Goal: Transaction & Acquisition: Purchase product/service

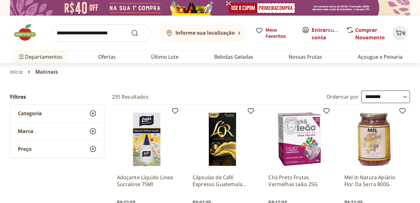
select select "**********"
click at [24, 35] on img at bounding box center [27, 32] width 31 height 19
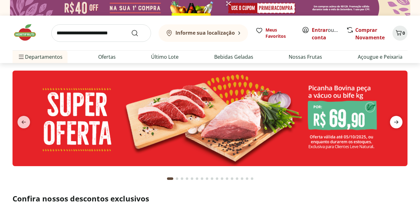
click at [396, 122] on icon "next" at bounding box center [396, 122] width 4 height 3
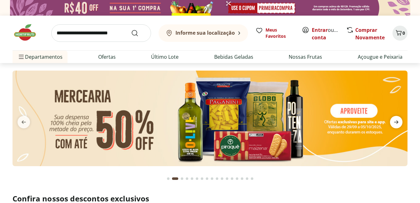
click at [396, 122] on icon "next" at bounding box center [395, 121] width 7 height 7
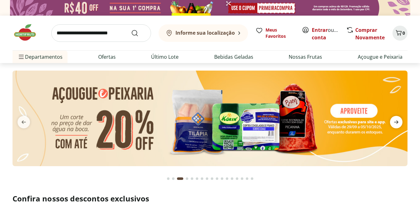
click at [396, 122] on icon "next" at bounding box center [395, 121] width 7 height 7
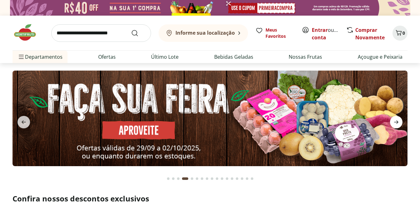
click at [396, 122] on icon "next" at bounding box center [395, 121] width 7 height 7
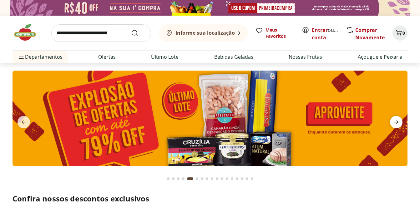
click at [396, 122] on icon "next" at bounding box center [395, 121] width 7 height 7
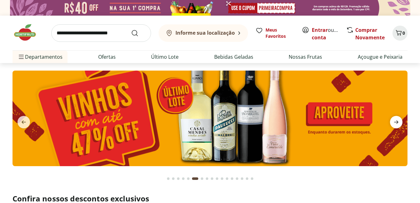
click at [396, 122] on icon "next" at bounding box center [395, 121] width 7 height 7
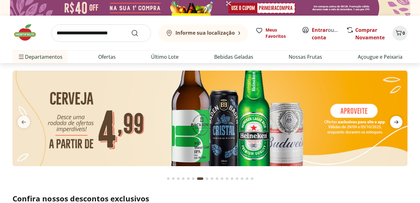
click at [396, 122] on icon "next" at bounding box center [395, 121] width 7 height 7
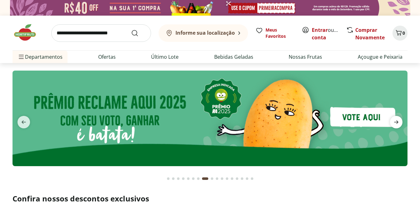
click at [396, 122] on icon "next" at bounding box center [395, 121] width 7 height 7
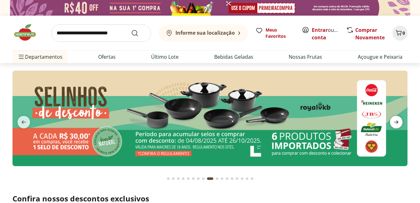
click at [396, 122] on icon "next" at bounding box center [395, 121] width 7 height 7
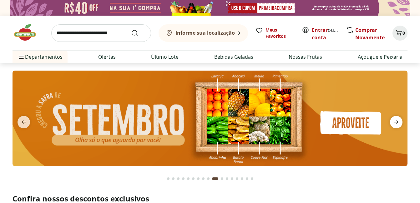
click at [396, 122] on icon "next" at bounding box center [395, 121] width 7 height 7
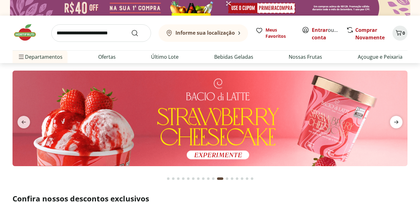
click at [396, 122] on icon "next" at bounding box center [395, 121] width 7 height 7
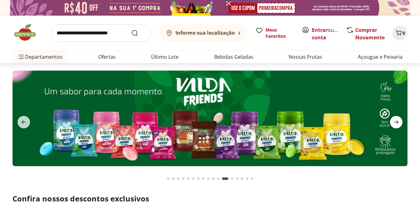
click at [396, 122] on icon "next" at bounding box center [395, 121] width 7 height 7
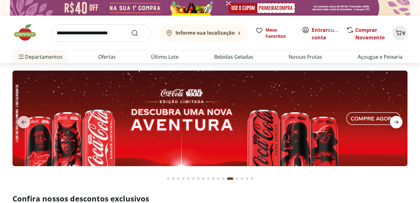
click at [396, 122] on icon "next" at bounding box center [395, 121] width 7 height 7
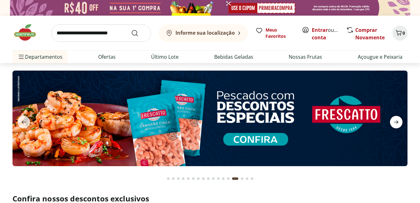
click at [396, 122] on icon "next" at bounding box center [395, 121] width 7 height 7
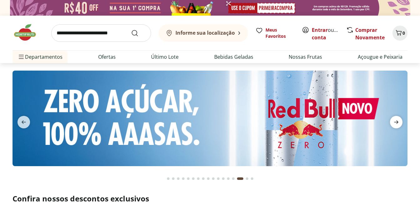
click at [396, 122] on icon "next" at bounding box center [395, 121] width 7 height 7
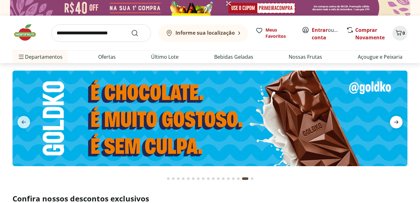
click at [396, 122] on icon "next" at bounding box center [395, 121] width 7 height 7
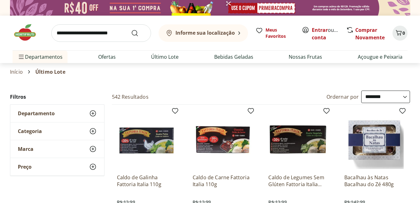
select select "**********"
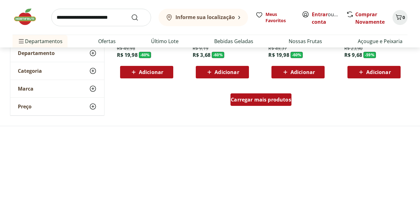
scroll to position [437, 0]
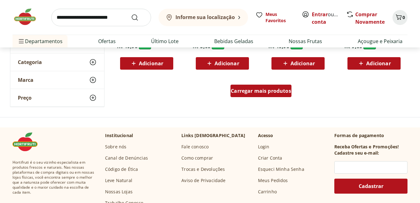
click at [276, 89] on span "Carregar mais produtos" at bounding box center [261, 90] width 60 height 5
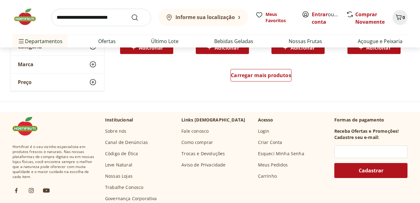
scroll to position [875, 0]
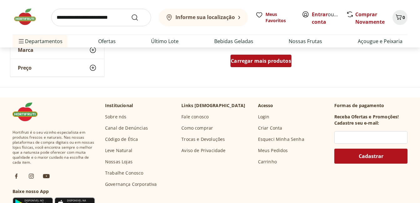
click at [262, 63] on span "Carregar mais produtos" at bounding box center [261, 60] width 60 height 5
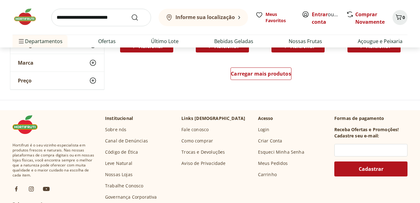
scroll to position [1281, 0]
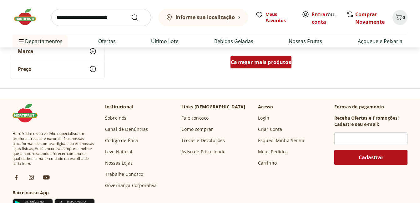
click at [282, 60] on span "Carregar mais produtos" at bounding box center [261, 62] width 60 height 5
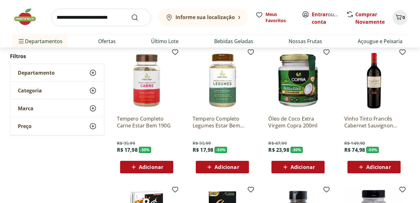
click at [366, 92] on img at bounding box center [373, 80] width 59 height 59
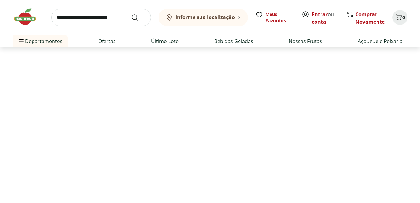
select select "**********"
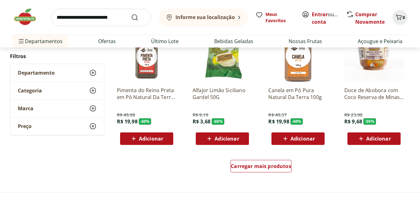
scroll to position [1393, 0]
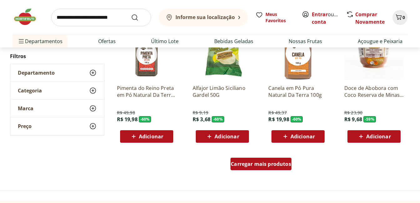
click at [259, 166] on span "Carregar mais produtos" at bounding box center [261, 163] width 60 height 5
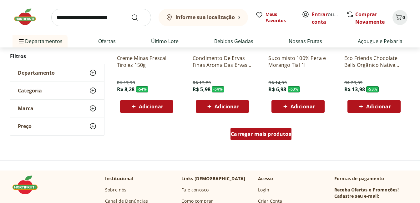
click at [265, 136] on span "Carregar mais produtos" at bounding box center [261, 134] width 60 height 5
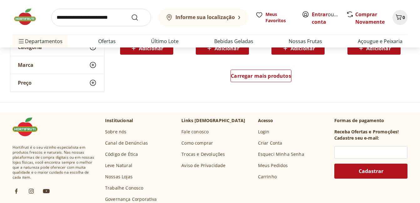
scroll to position [2267, 0]
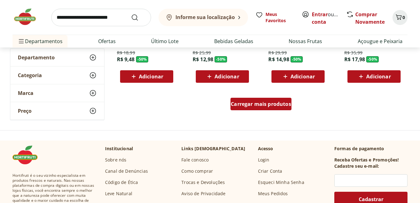
drag, startPoint x: 271, startPoint y: 114, endPoint x: 272, endPoint y: 110, distance: 4.0
click at [271, 113] on div "Carregar mais produtos" at bounding box center [260, 105] width 303 height 30
click at [272, 106] on span "Carregar mais produtos" at bounding box center [261, 104] width 60 height 5
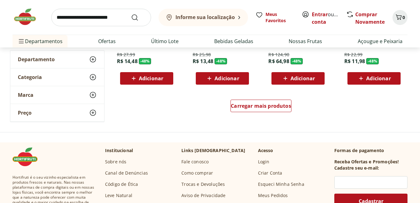
scroll to position [2673, 0]
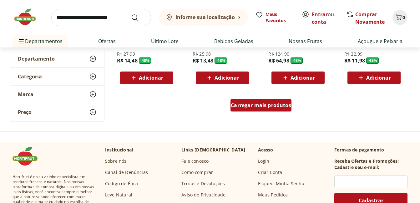
click at [279, 107] on span "Carregar mais produtos" at bounding box center [261, 105] width 60 height 5
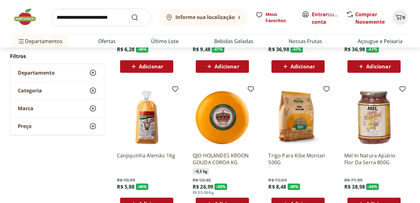
scroll to position [3017, 0]
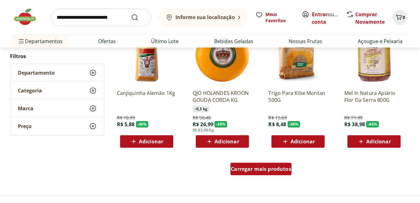
click at [274, 167] on span "Carregar mais produtos" at bounding box center [261, 168] width 60 height 5
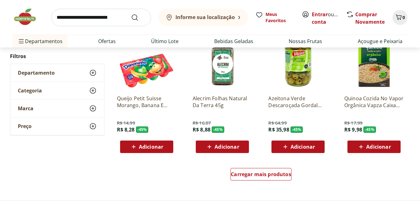
scroll to position [3423, 0]
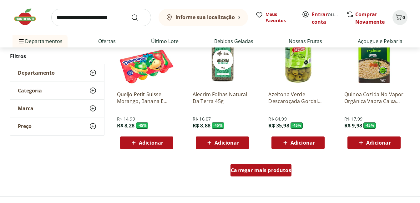
click at [284, 170] on span "Carregar mais produtos" at bounding box center [261, 170] width 60 height 5
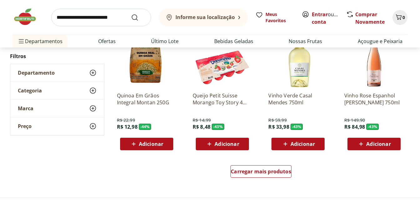
scroll to position [3892, 0]
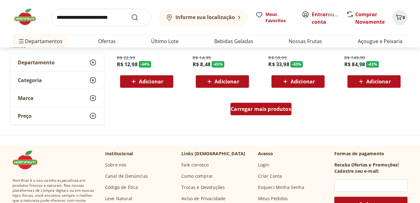
click at [257, 111] on span "Carregar mais produtos" at bounding box center [261, 109] width 60 height 5
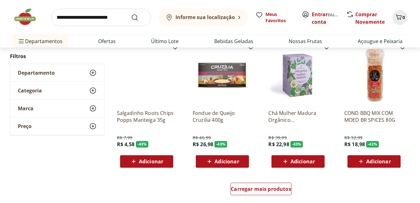
scroll to position [4266, 0]
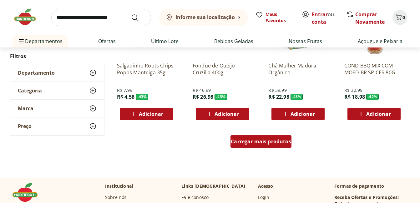
click at [272, 139] on span "Carregar mais produtos" at bounding box center [261, 141] width 60 height 5
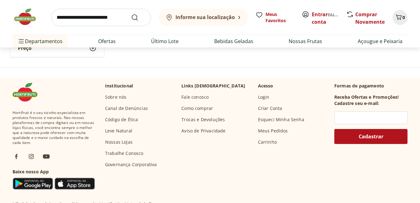
scroll to position [4735, 0]
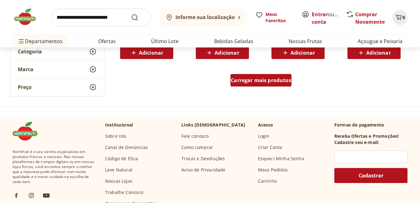
click at [238, 79] on span "Carregar mais produtos" at bounding box center [261, 80] width 60 height 5
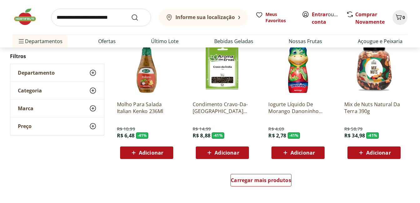
scroll to position [5110, 0]
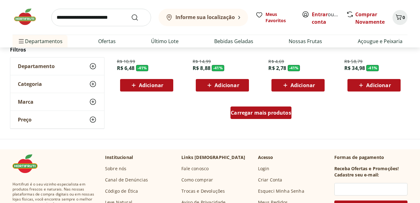
click at [235, 110] on span "Carregar mais produtos" at bounding box center [261, 112] width 60 height 5
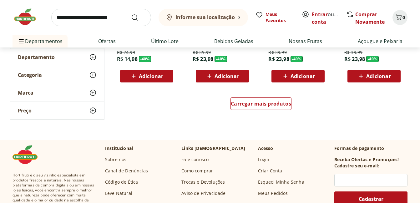
scroll to position [5547, 0]
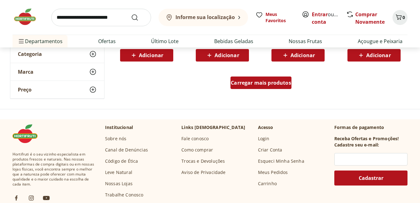
click at [260, 91] on link "Carregar mais produtos" at bounding box center [260, 84] width 61 height 15
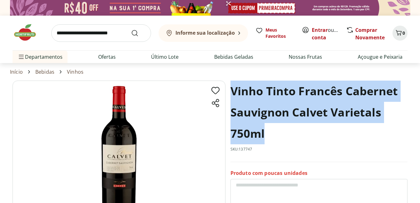
drag, startPoint x: 232, startPoint y: 91, endPoint x: 324, endPoint y: 130, distance: 100.6
click at [324, 130] on h1 "Vinho Tinto Francês Cabernet Sauvignon Calvet Varietals 750ml" at bounding box center [318, 113] width 177 height 64
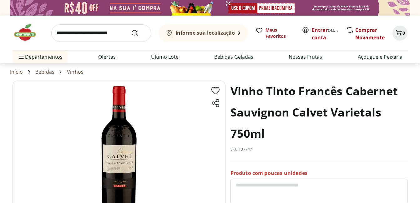
click at [373, 149] on section "Vinho Tinto Francês Cabernet Sauvignon Calvet Varietals 750ml SKU: 137747 Produ…" at bounding box center [209, 195] width 395 height 228
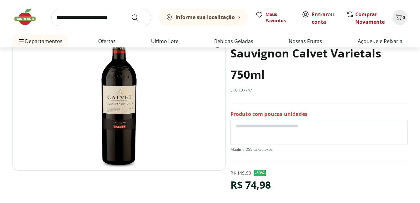
scroll to position [94, 0]
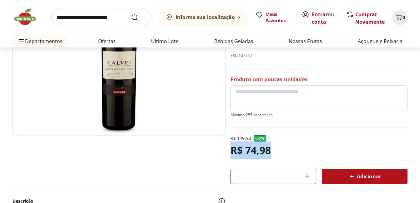
drag, startPoint x: 232, startPoint y: 147, endPoint x: 271, endPoint y: 150, distance: 38.9
click at [271, 150] on div "R$ 74,98" at bounding box center [250, 150] width 40 height 17
copy div "R$ 74,98"
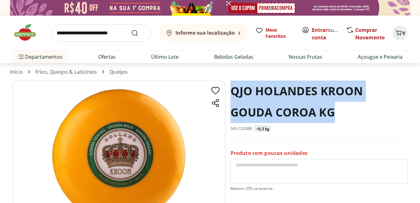
drag, startPoint x: 234, startPoint y: 90, endPoint x: 340, endPoint y: 122, distance: 110.7
click at [340, 122] on h1 "QJO HOLANDES KROON GOUDA COROA KG" at bounding box center [318, 102] width 177 height 42
copy h1 "QJO HOLANDES KROON GOUDA COROA KG"
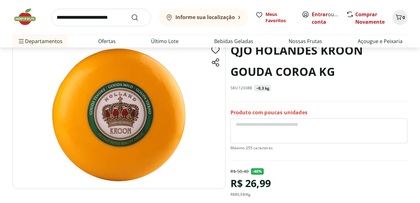
scroll to position [125, 0]
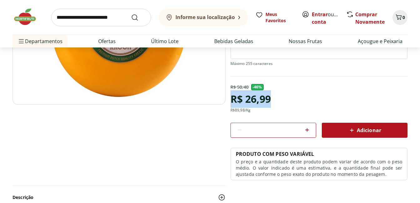
drag, startPoint x: 230, startPoint y: 96, endPoint x: 270, endPoint y: 99, distance: 40.4
click at [270, 99] on div "R$ 26,99" at bounding box center [250, 98] width 40 height 17
copy div "R$ 26,99"
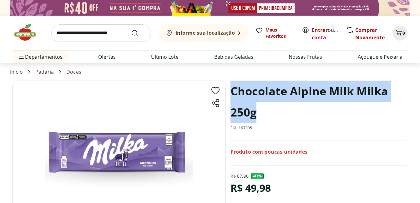
drag, startPoint x: 233, startPoint y: 90, endPoint x: 287, endPoint y: 111, distance: 58.0
click at [287, 111] on h1 "Chocolate Alpine Milk Milka 250g" at bounding box center [318, 102] width 177 height 42
copy h1 "Chocolate Alpine Milk Milka 250g"
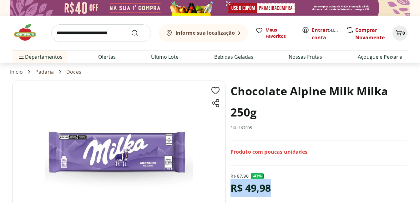
drag, startPoint x: 233, startPoint y: 190, endPoint x: 271, endPoint y: 185, distance: 38.4
click at [271, 185] on div "R$ 87,90 - 43 % R$ 49,98 * Adicionar" at bounding box center [318, 197] width 177 height 49
copy div "R$ 49,98"
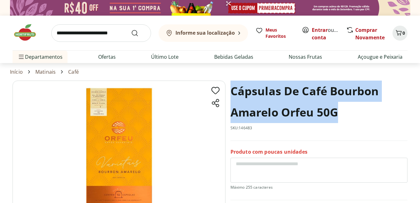
drag, startPoint x: 233, startPoint y: 86, endPoint x: 370, endPoint y: 131, distance: 143.6
click at [369, 131] on div "Cápsulas De Café Bourbon Amarelo Orfeu 50G SKU: 146483" at bounding box center [318, 111] width 177 height 60
copy h1 "Cápsulas De Café Bourbon Amarelo Orfeu 50G"
click at [412, 102] on section "Cápsulas De Café Bourbon Amarelo Orfeu 50G SKU: 146483 Produto com poucas unida…" at bounding box center [210, 184] width 420 height 207
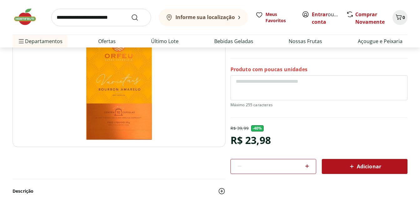
scroll to position [94, 0]
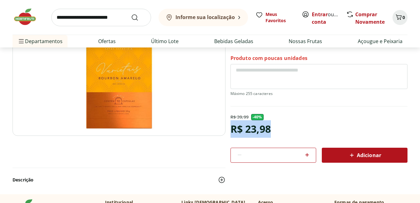
drag, startPoint x: 231, startPoint y: 128, endPoint x: 274, endPoint y: 128, distance: 42.8
click at [273, 128] on div "R$ 39,99 - 40 % R$ 23,98 * Adicionar" at bounding box center [318, 138] width 177 height 49
copy div "R$ 23,98"
